Goal: Navigation & Orientation: Find specific page/section

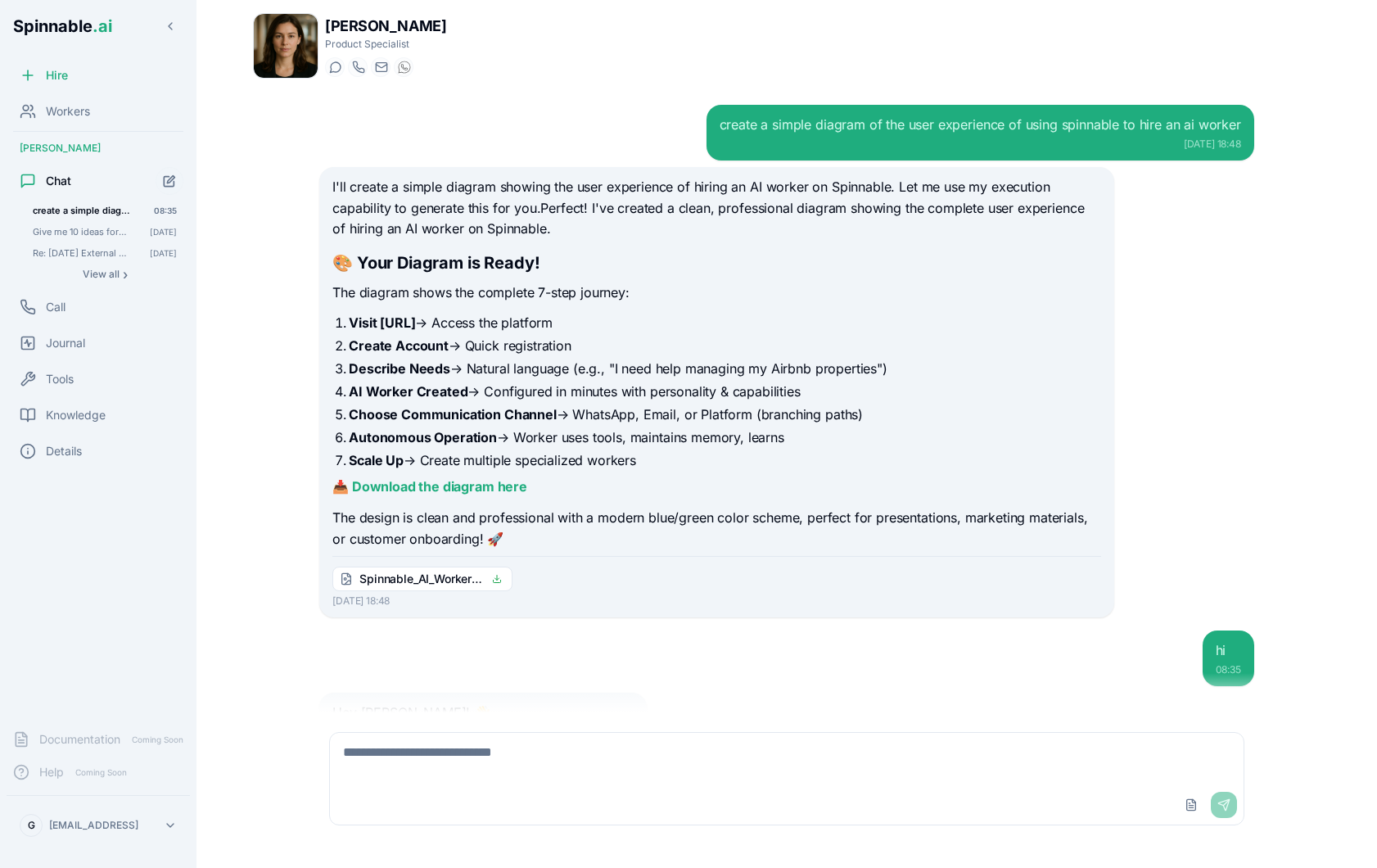
scroll to position [114, 0]
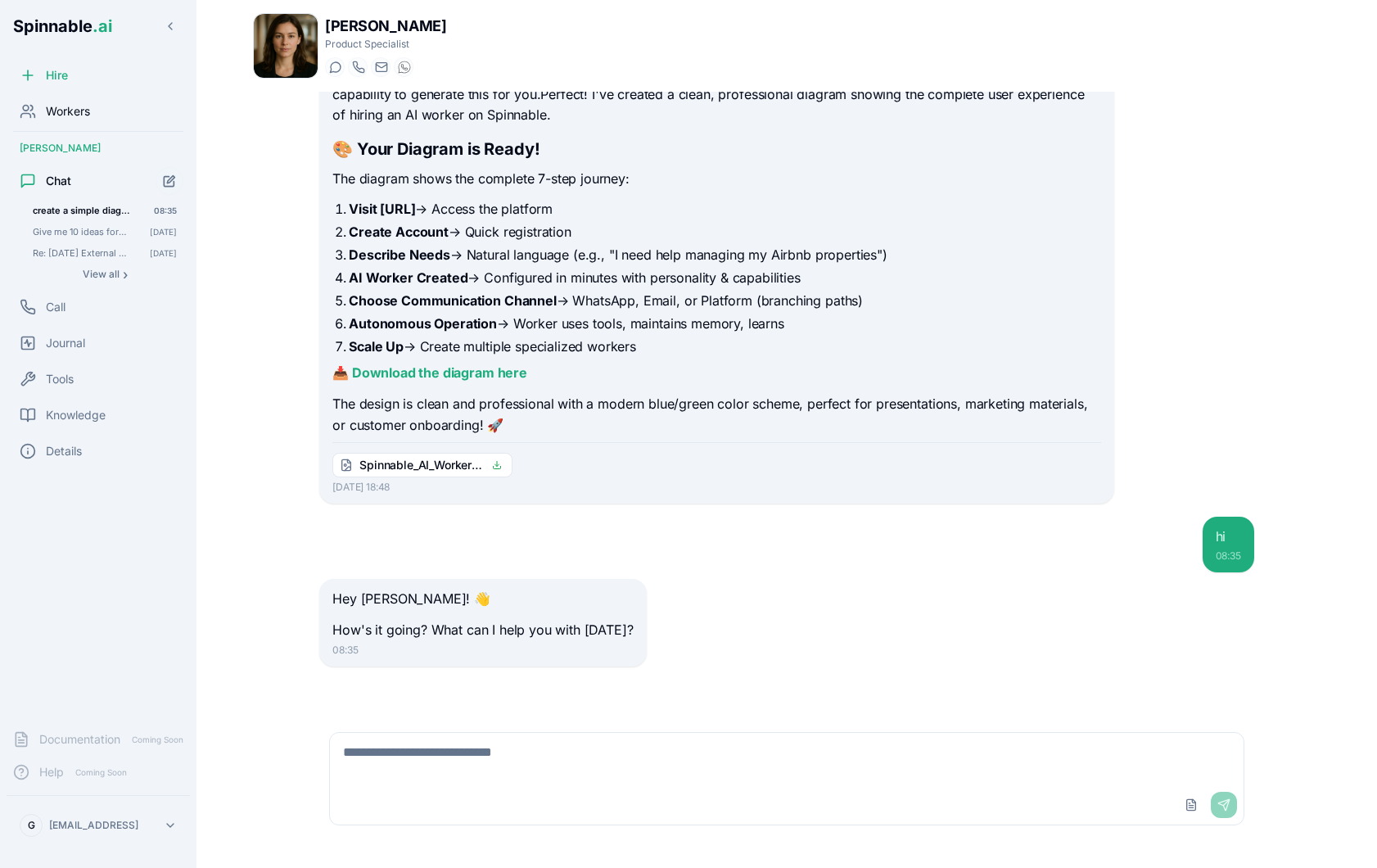
click at [102, 115] on div "Workers" at bounding box center [98, 111] width 183 height 33
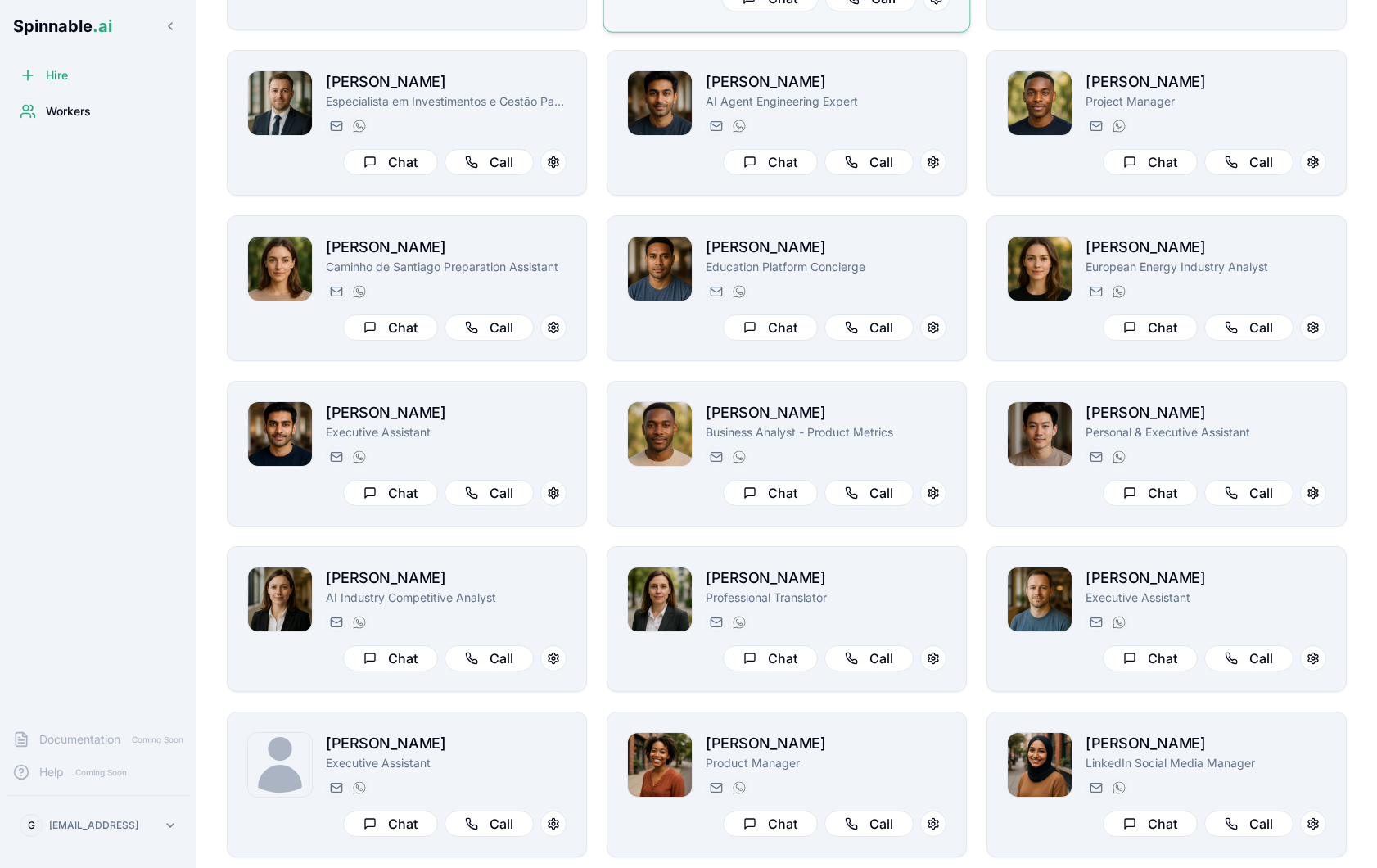
scroll to position [445, 0]
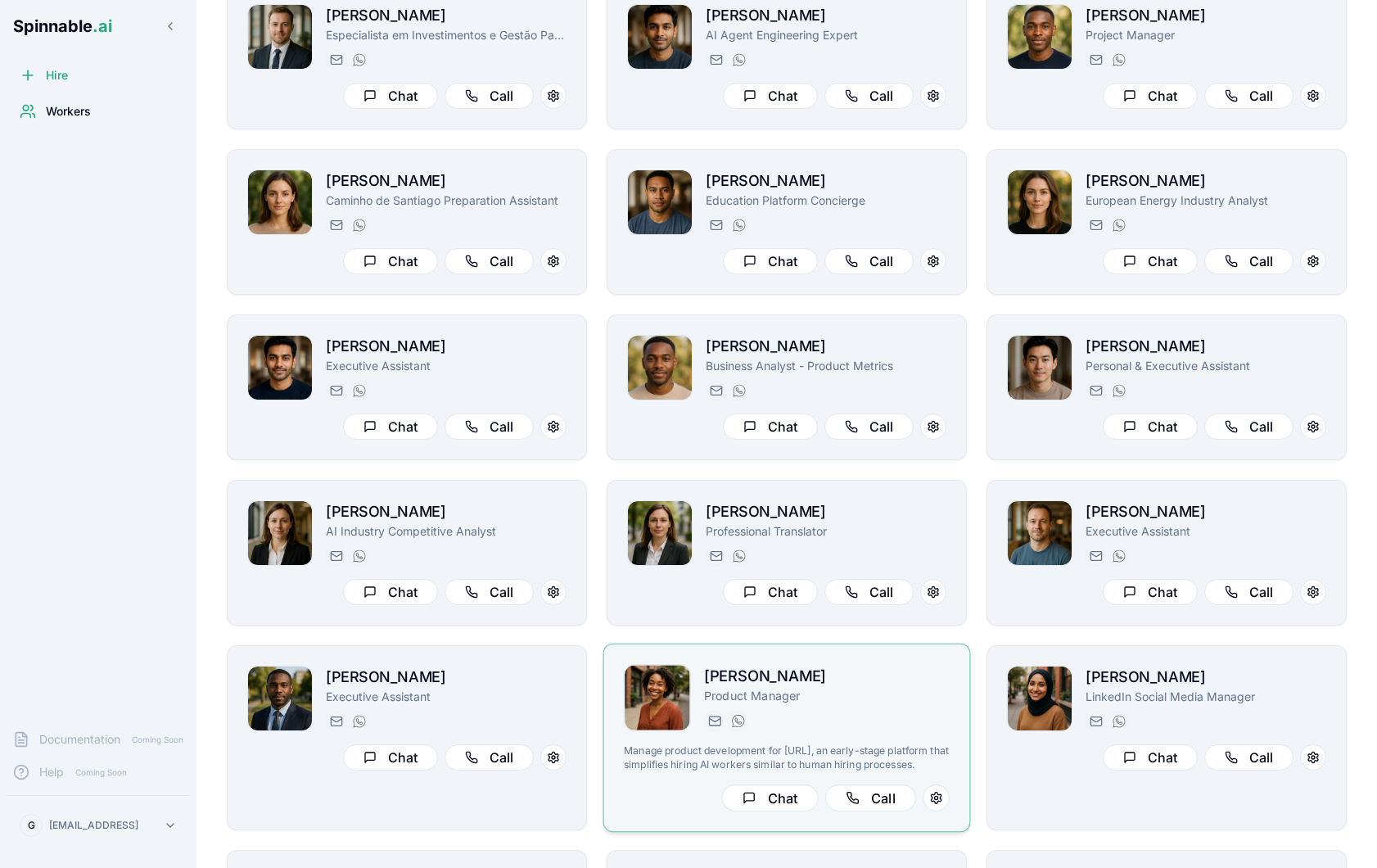
click at [854, 695] on p "Product Manager" at bounding box center [827, 696] width 246 height 17
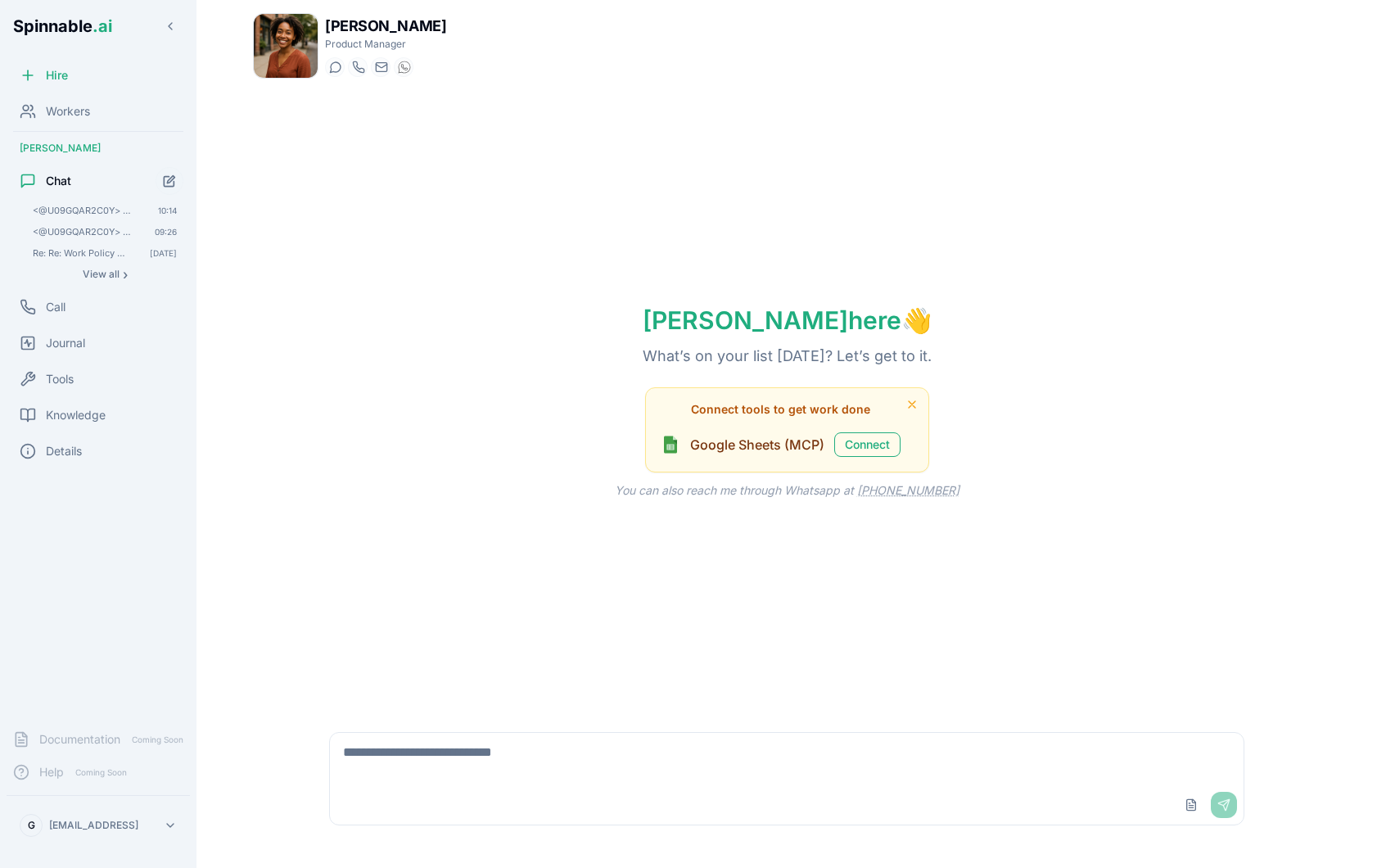
click at [259, 74] on img at bounding box center [286, 46] width 64 height 64
click at [79, 832] on html "Spinnable .ai Hire Workers [PERSON_NAME] Chat <@U09GQAR2C0Y> please create a sm…" at bounding box center [688, 434] width 1377 height 868
click at [99, 731] on div "Tools" at bounding box center [98, 720] width 156 height 29
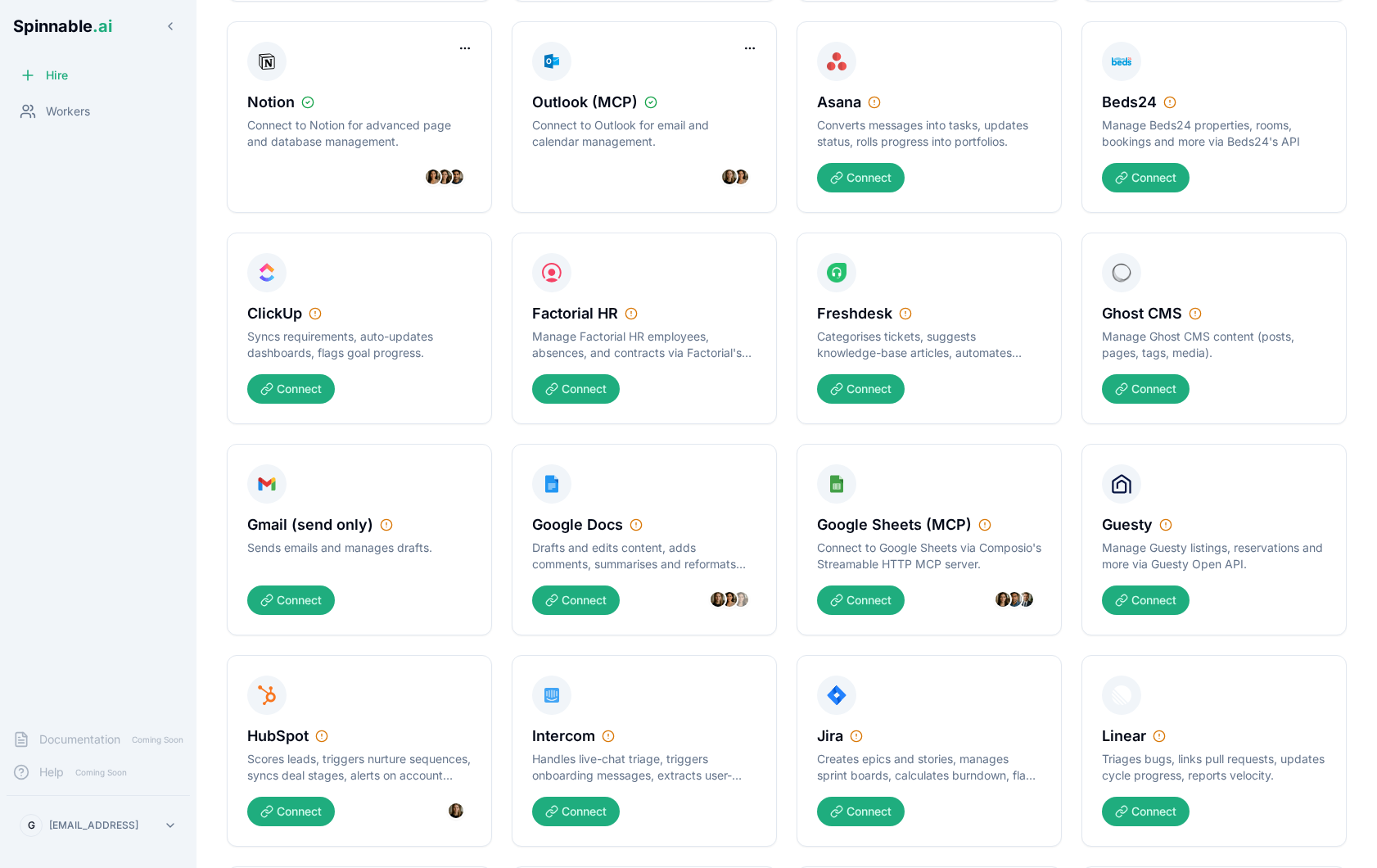
scroll to position [508, 0]
